Goal: Task Accomplishment & Management: Manage account settings

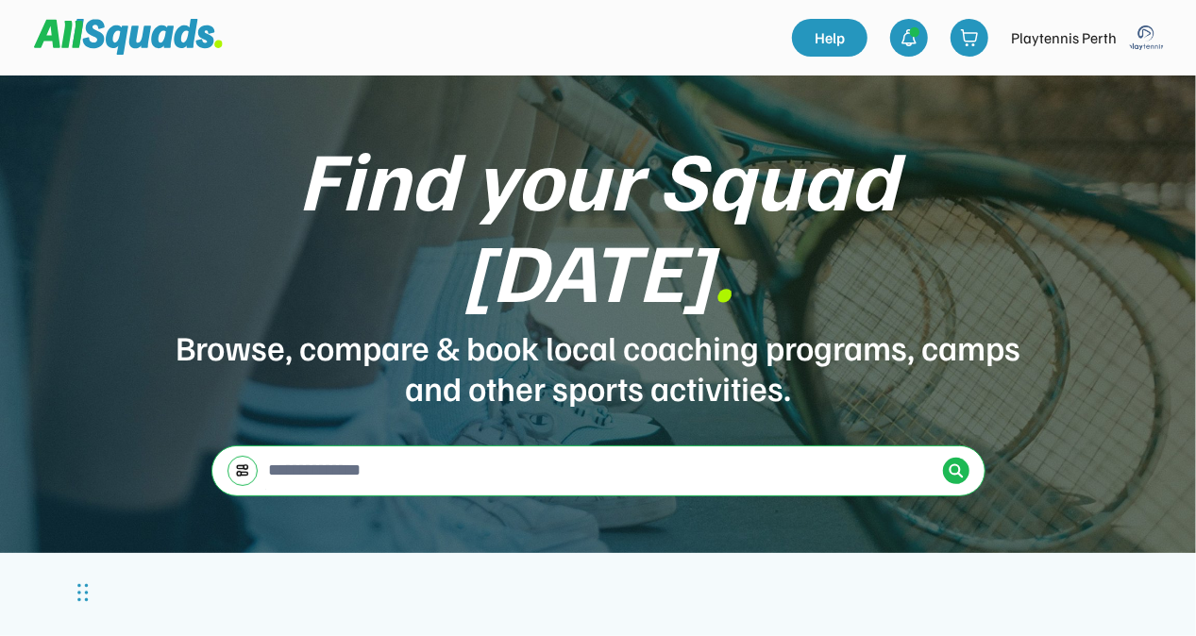
click at [1148, 36] on img at bounding box center [1147, 38] width 38 height 38
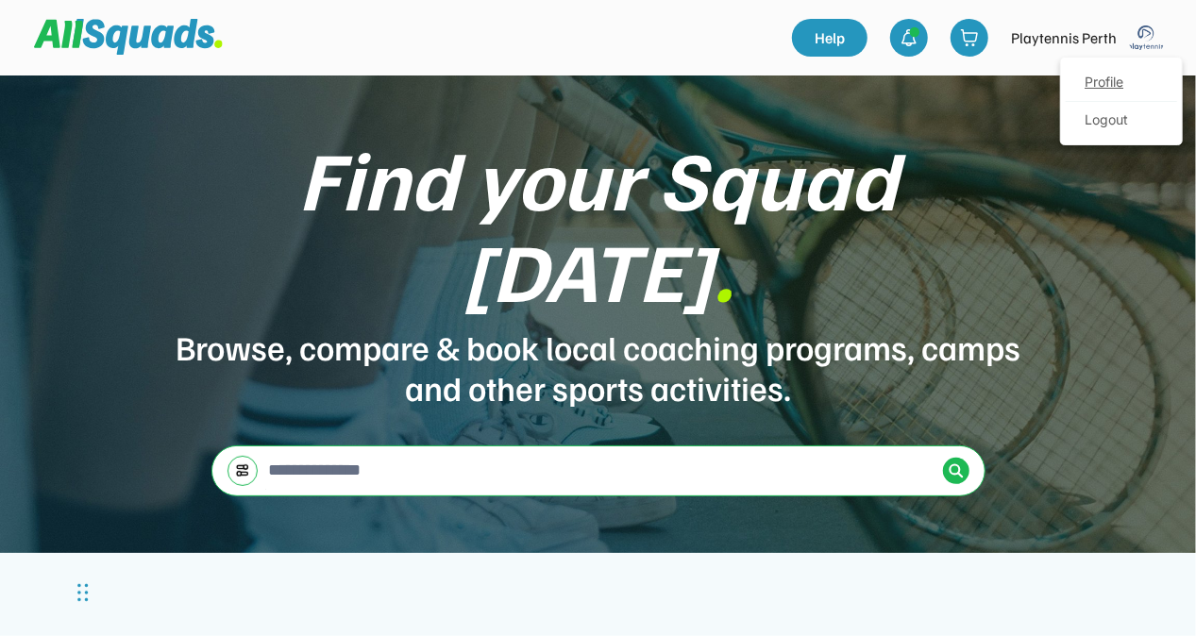
click at [1117, 91] on link "Profile" at bounding box center [1121, 83] width 111 height 38
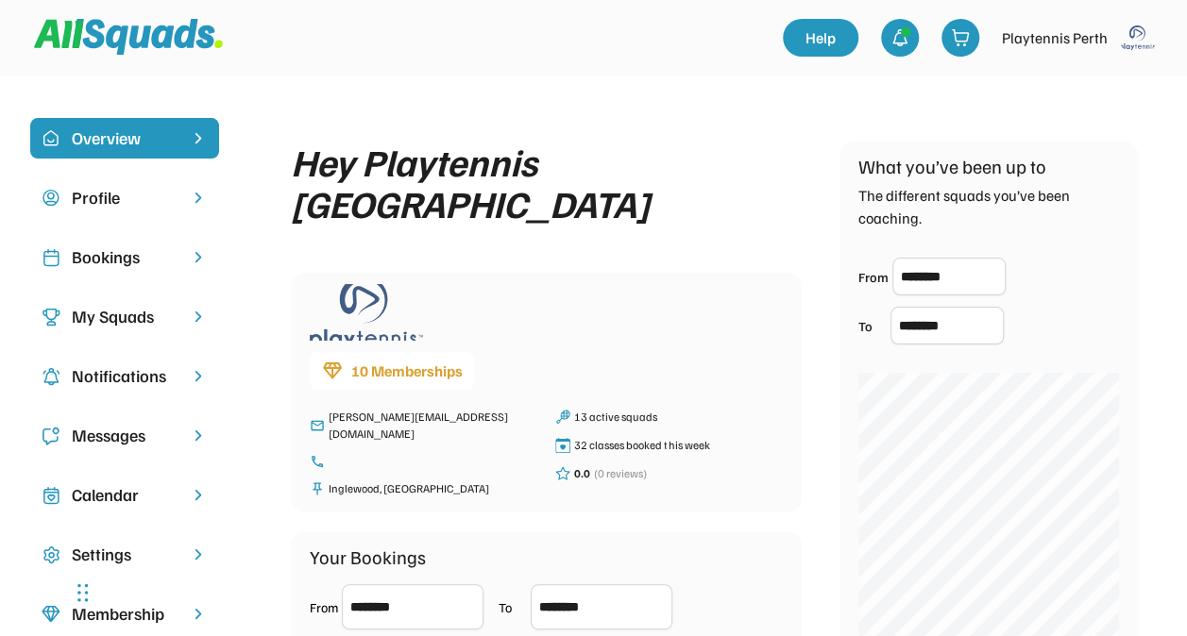
click at [85, 251] on div "Bookings" at bounding box center [125, 257] width 106 height 25
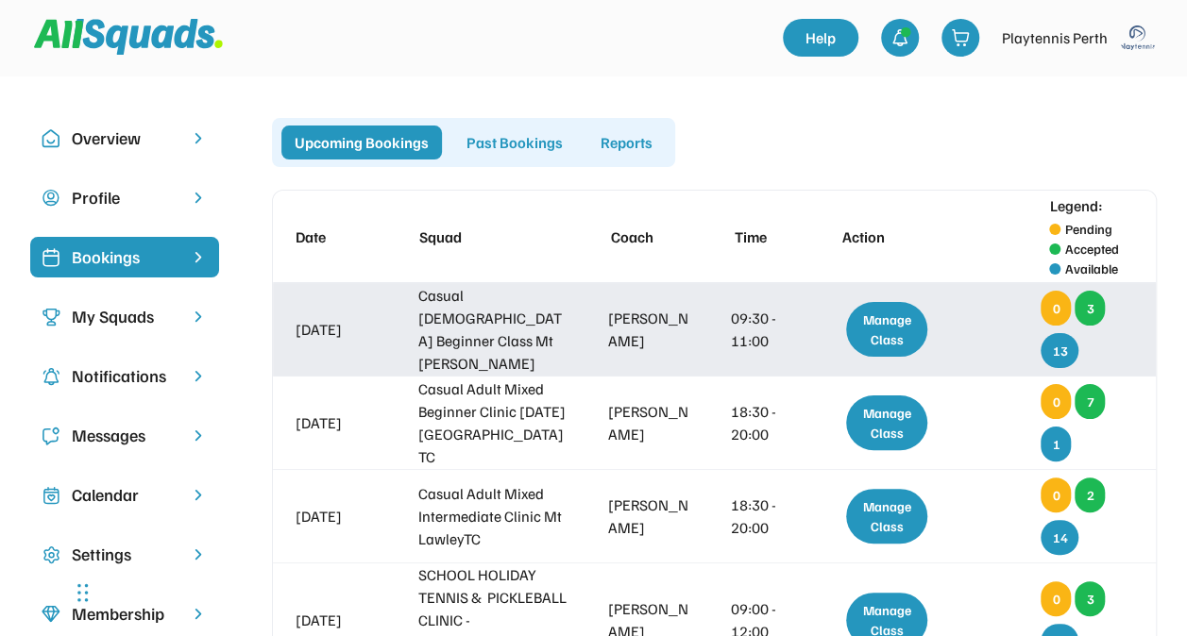
click at [886, 330] on div "Manage Class" at bounding box center [886, 329] width 81 height 55
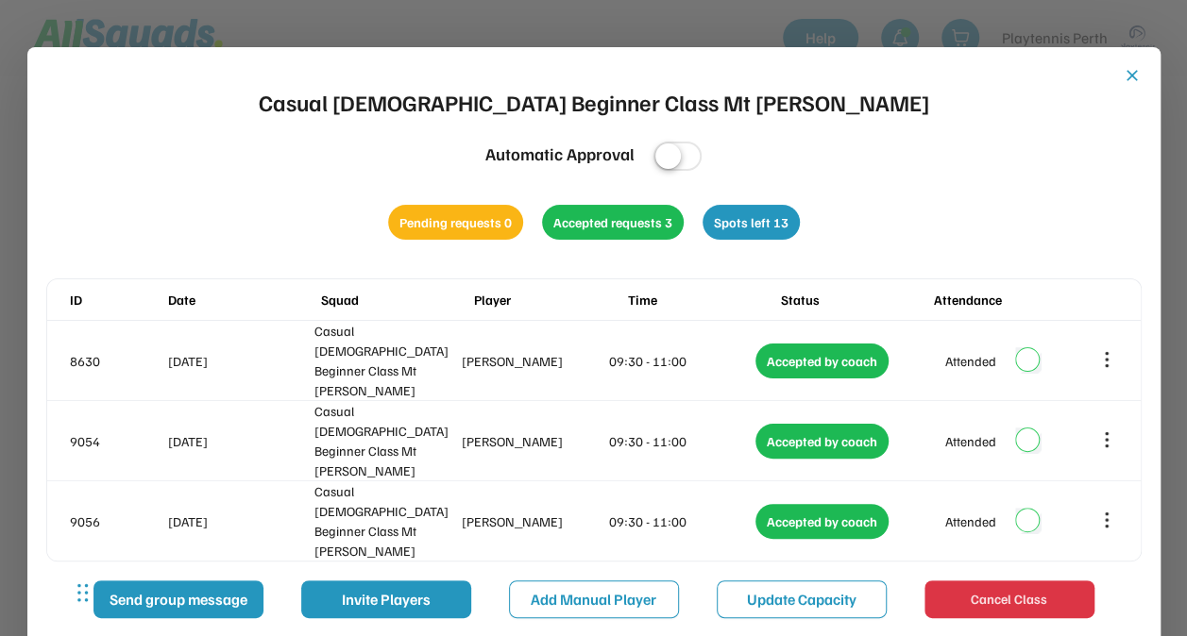
click at [1129, 78] on button "close" at bounding box center [1132, 75] width 19 height 19
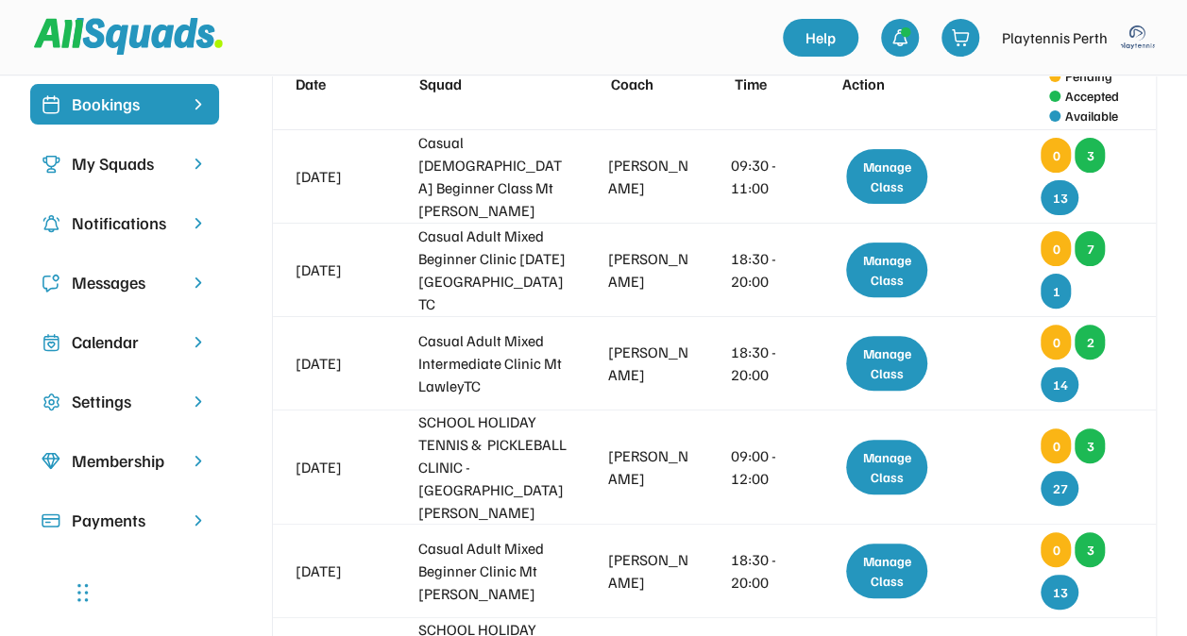
scroll to position [145, 0]
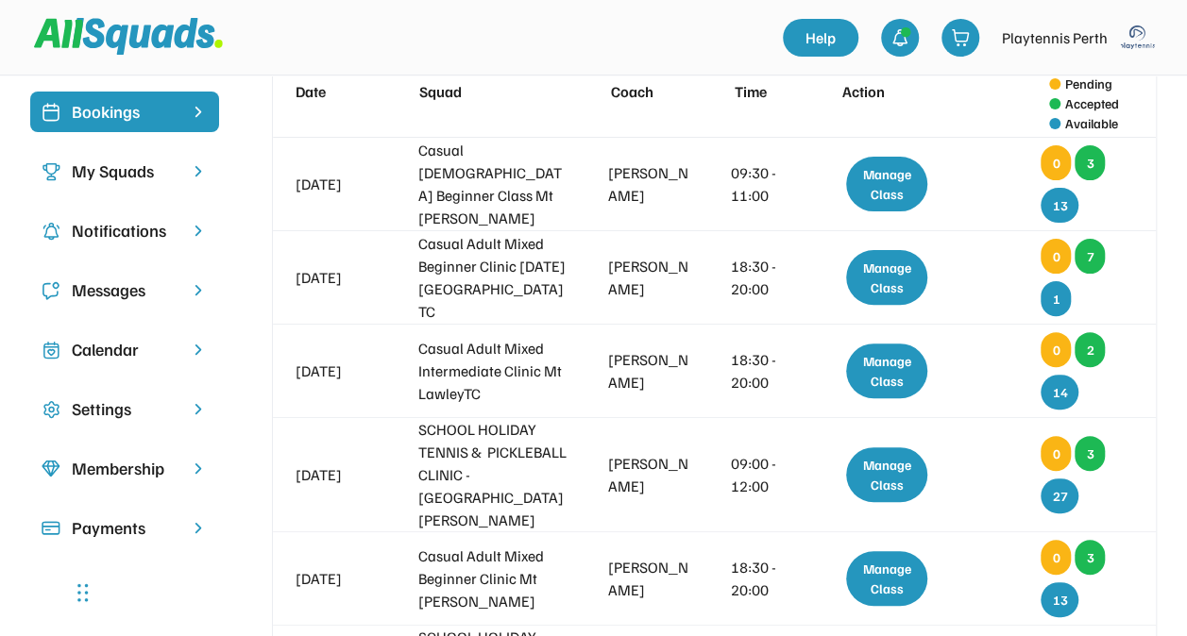
click at [563, 23] on div at bounding box center [408, 37] width 749 height 53
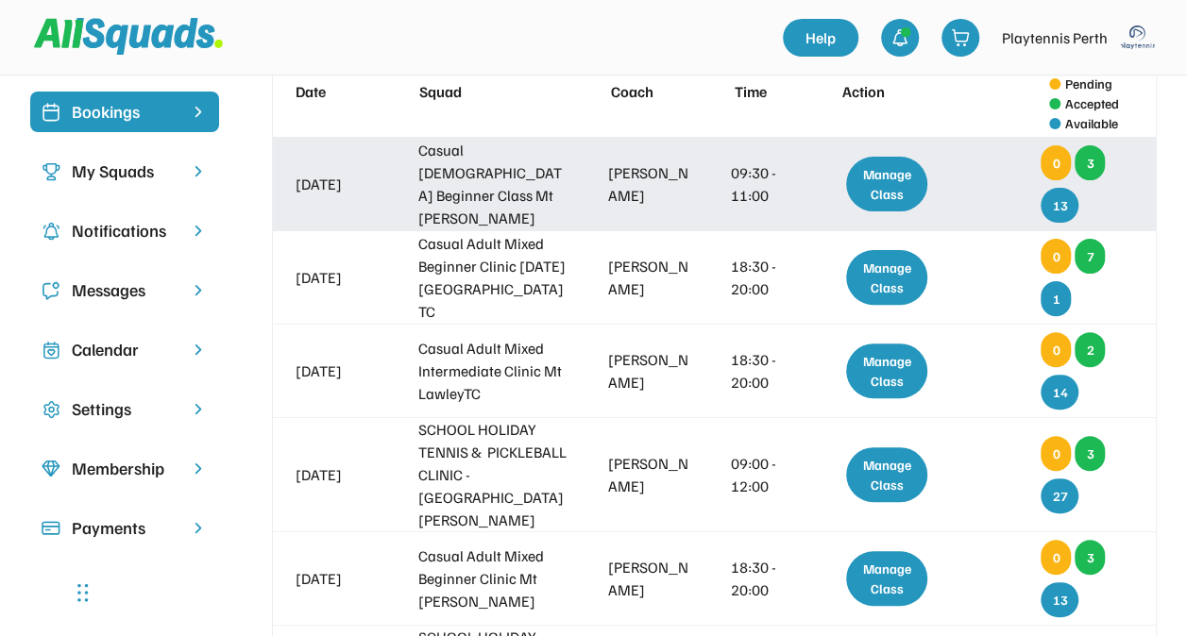
click at [892, 192] on div "Manage Class" at bounding box center [886, 184] width 81 height 55
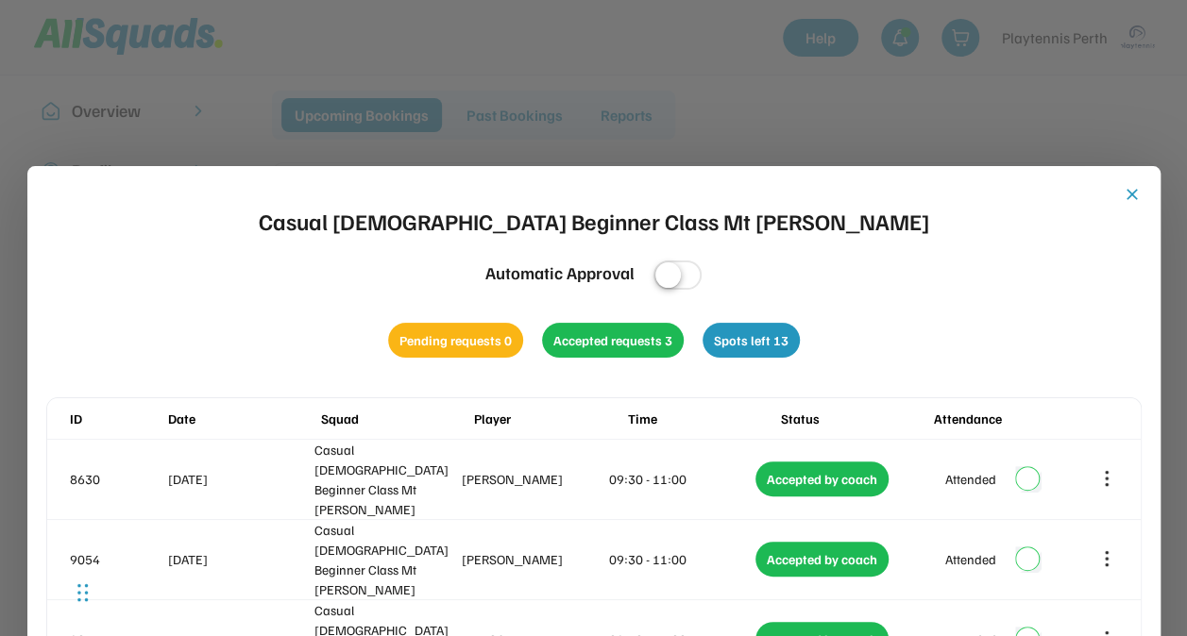
scroll to position [113, 0]
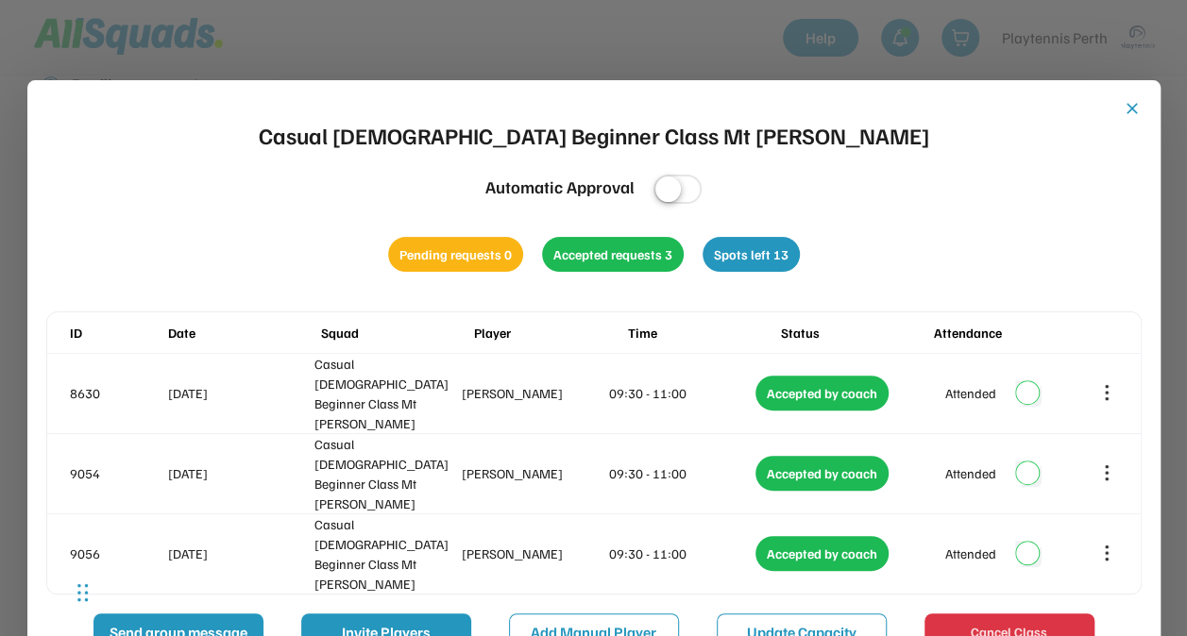
click at [1129, 111] on button "close" at bounding box center [1132, 108] width 19 height 19
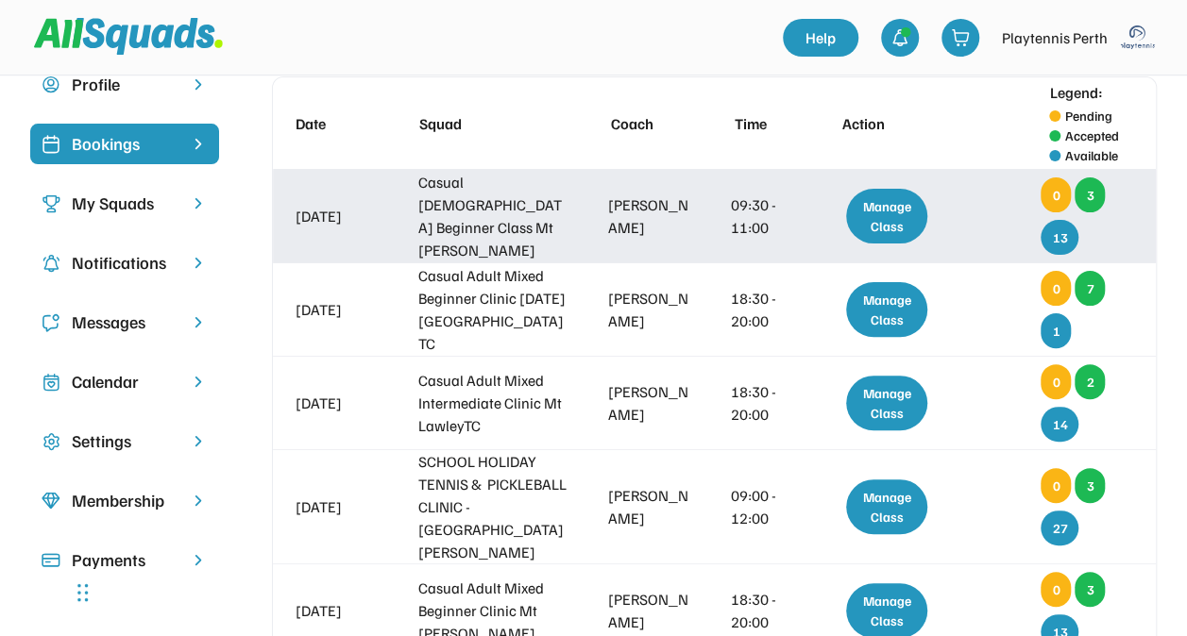
click at [889, 217] on div "Manage Class" at bounding box center [886, 216] width 81 height 55
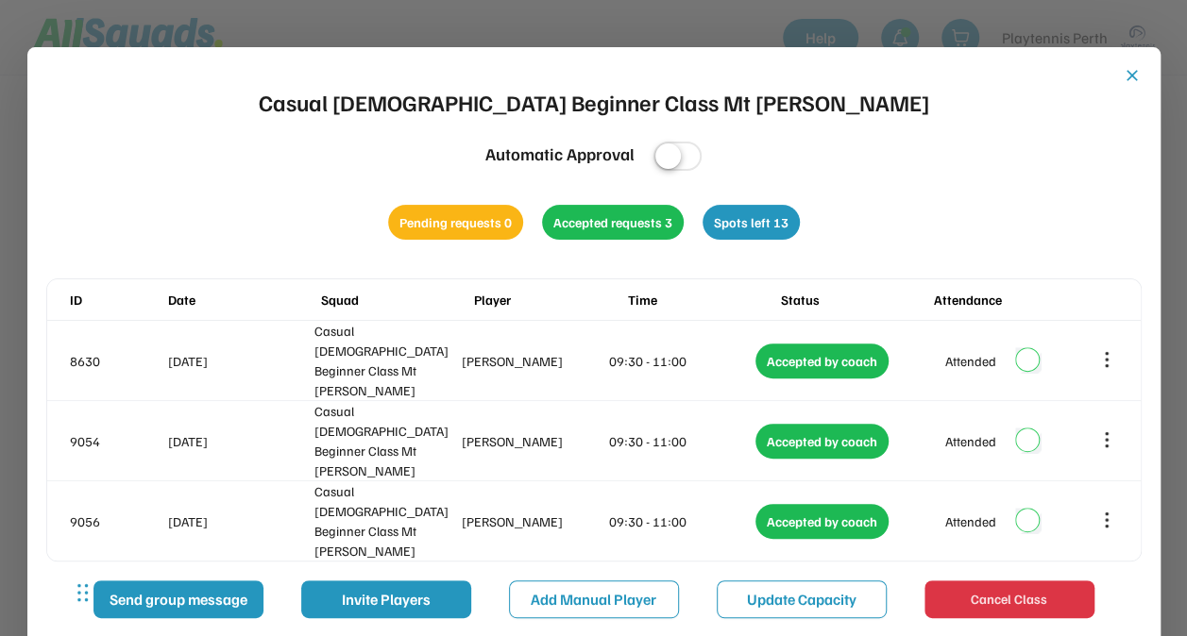
click at [1136, 76] on button "close" at bounding box center [1132, 75] width 19 height 19
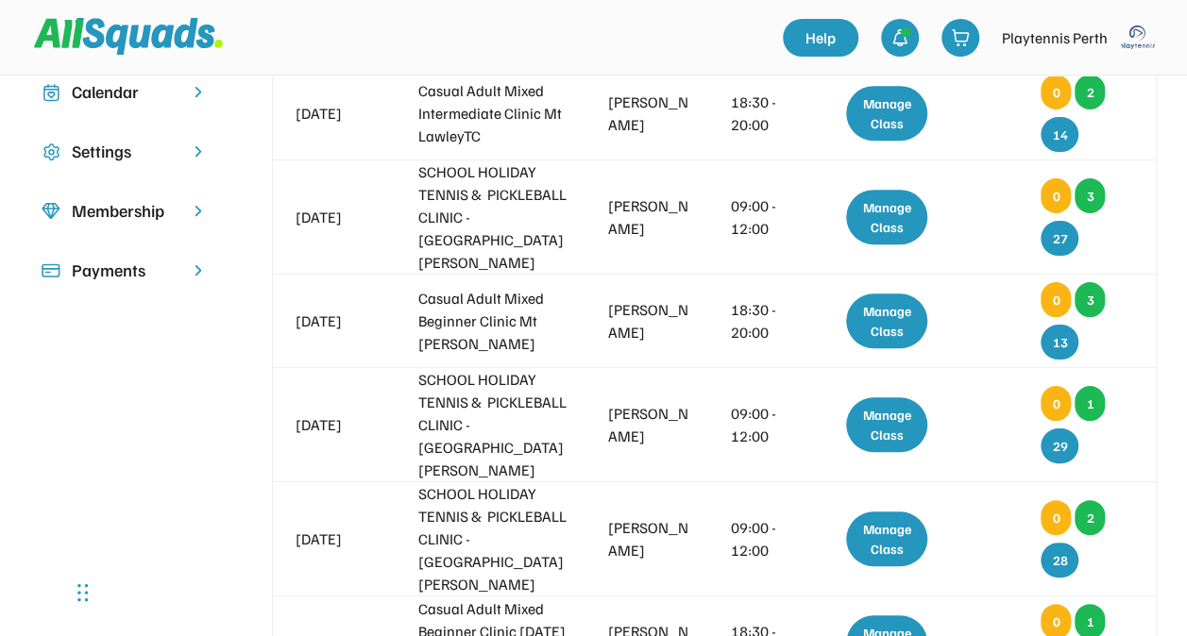
scroll to position [373, 0]
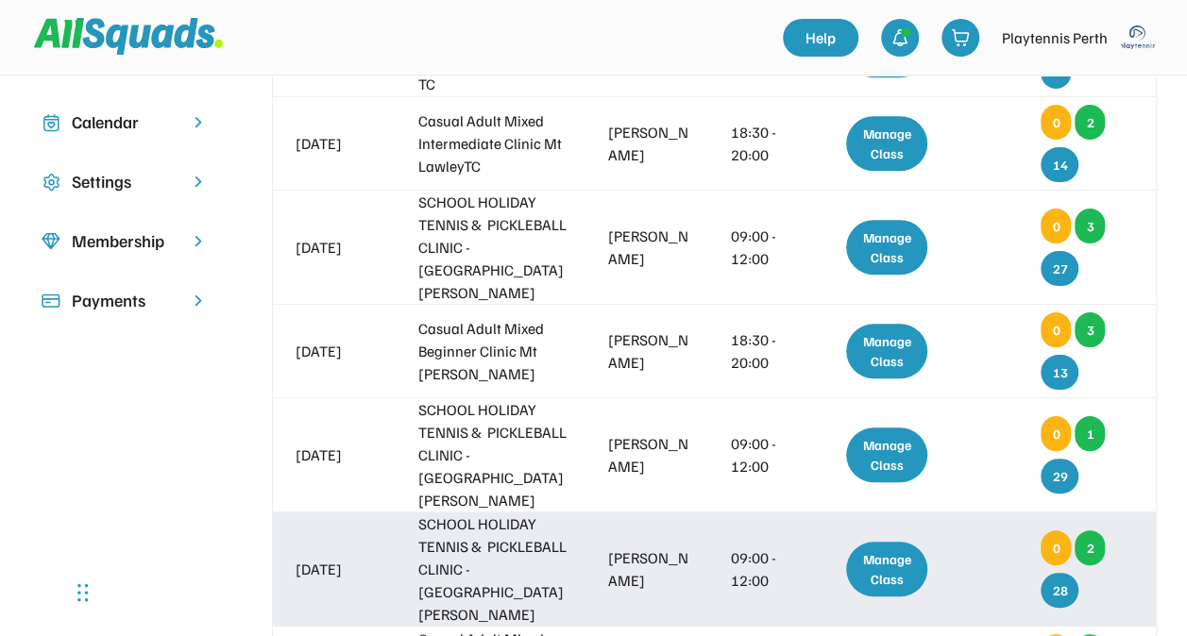
click at [427, 515] on div "SCHOOL HOLIDAY TENNIS & PICKLEBALL CLINIC - [GEOGRAPHIC_DATA][PERSON_NAME]" at bounding box center [493, 569] width 151 height 113
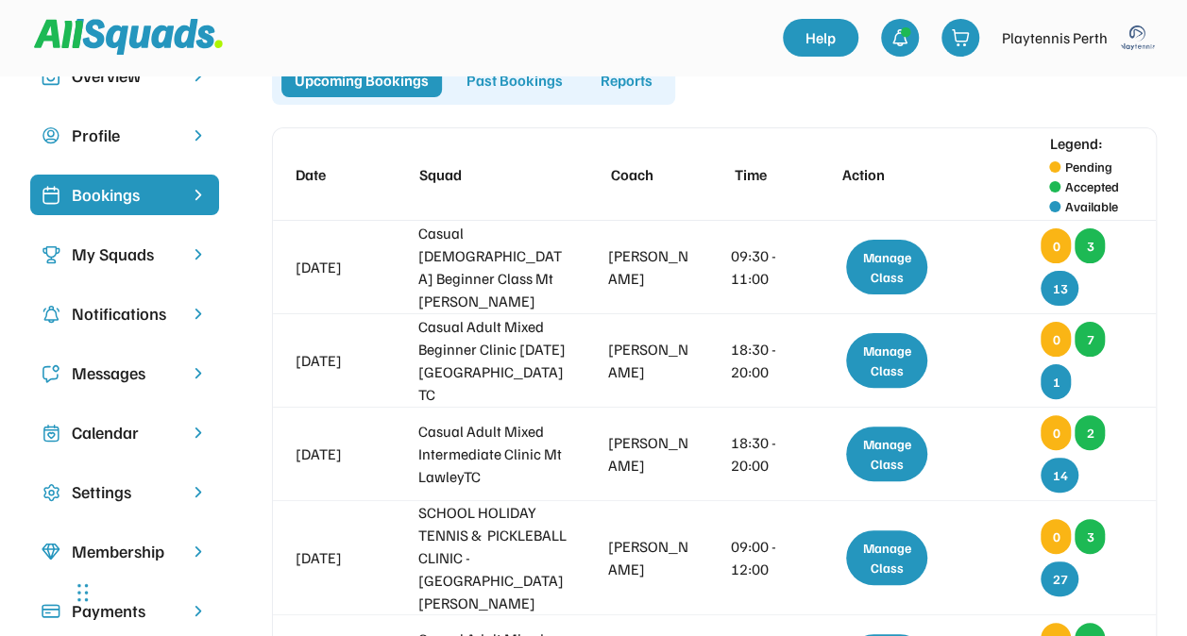
scroll to position [58, 0]
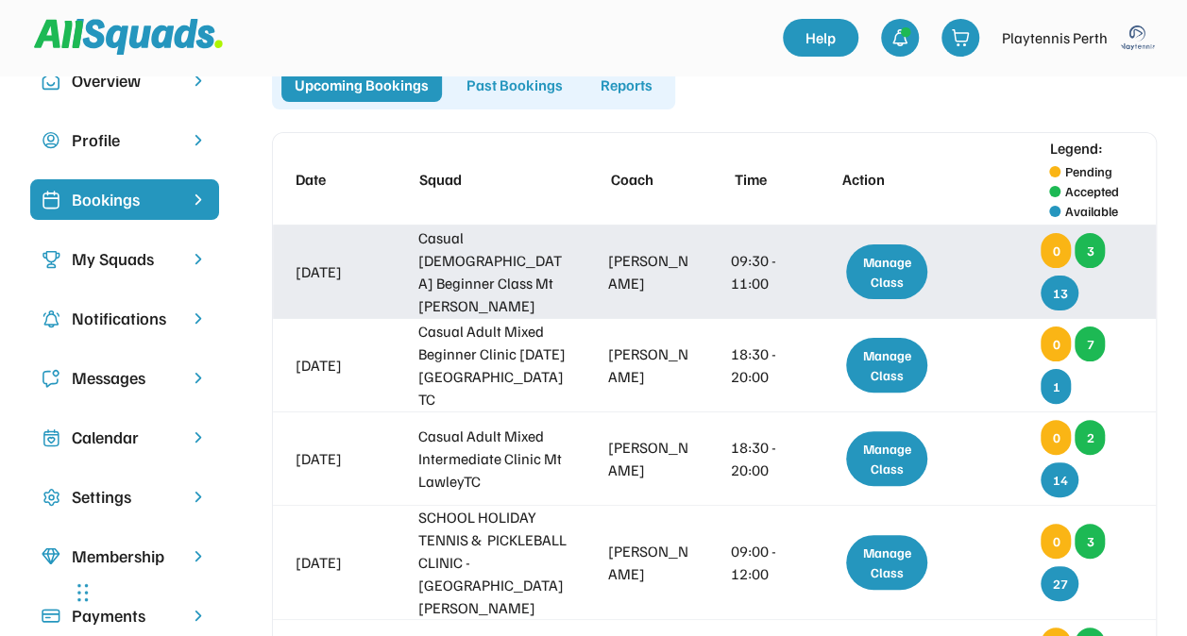
click at [884, 272] on div "Manage Class" at bounding box center [886, 272] width 81 height 55
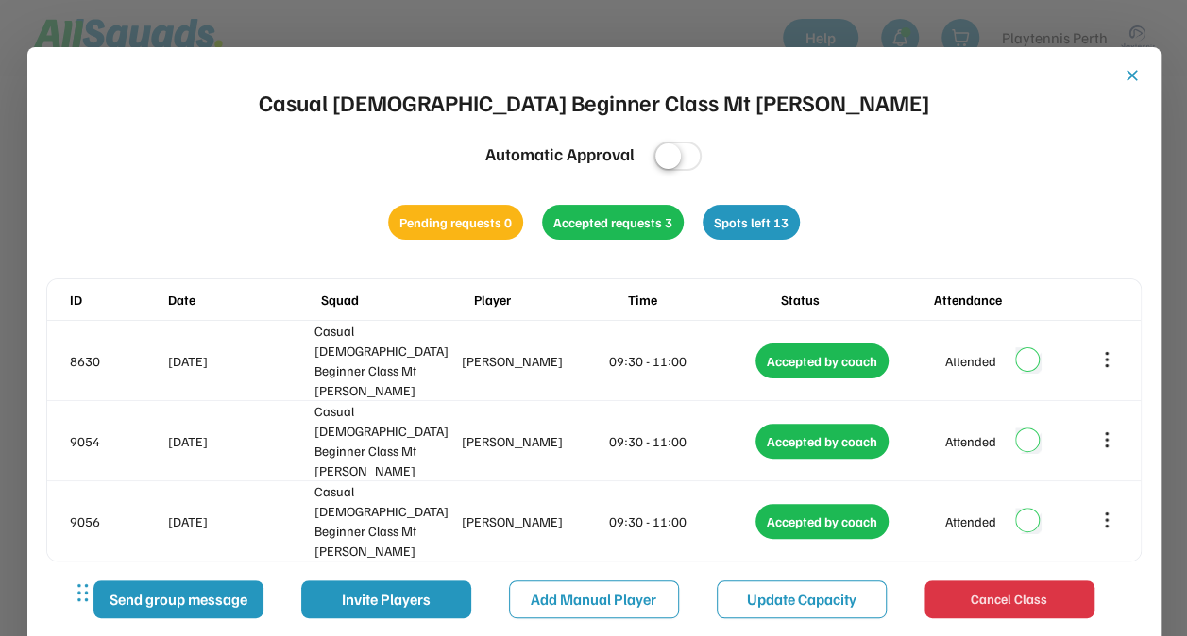
click at [1131, 87] on div "close Casual [DEMOGRAPHIC_DATA] Beginner Class Mt [PERSON_NAME] Automatic Appro…" at bounding box center [593, 370] width 1095 height 609
click at [1129, 85] on div "close Casual [DEMOGRAPHIC_DATA] Beginner Class Mt [PERSON_NAME] Automatic Appro…" at bounding box center [593, 370] width 1095 height 609
click at [1129, 73] on button "close" at bounding box center [1132, 75] width 19 height 19
